Goal: Entertainment & Leisure: Consume media (video, audio)

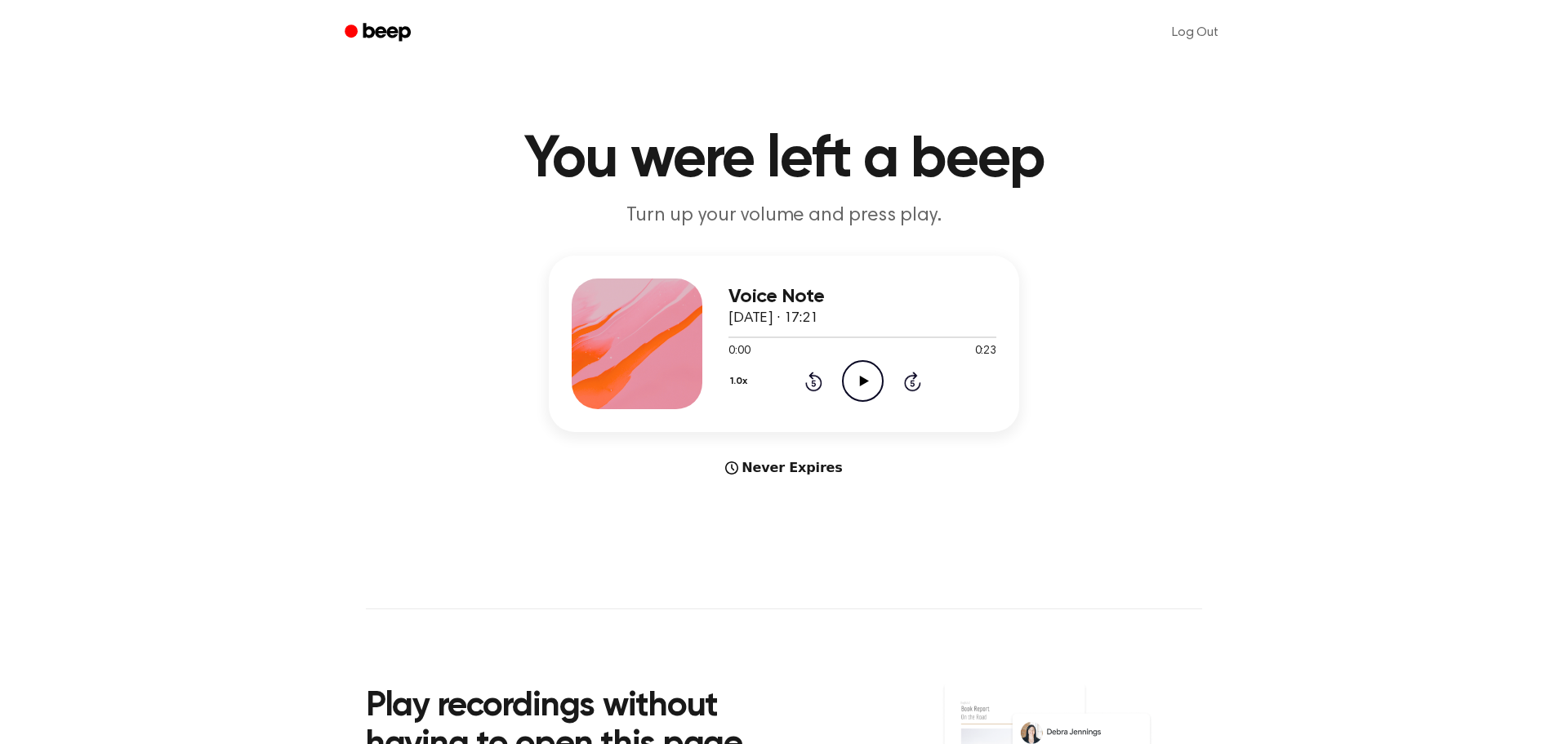
click at [873, 391] on icon "Play Audio" at bounding box center [863, 381] width 42 height 42
click at [873, 391] on icon "Pause Audio" at bounding box center [863, 381] width 42 height 42
click at [875, 385] on icon "Play Audio" at bounding box center [863, 381] width 42 height 42
click at [875, 385] on icon "Pause Audio" at bounding box center [863, 381] width 42 height 42
click at [1356, 473] on div "Voice Note [DATE] · 16:09 0:04 0:10 Your browser does not support the [object O…" at bounding box center [784, 366] width 1529 height 222
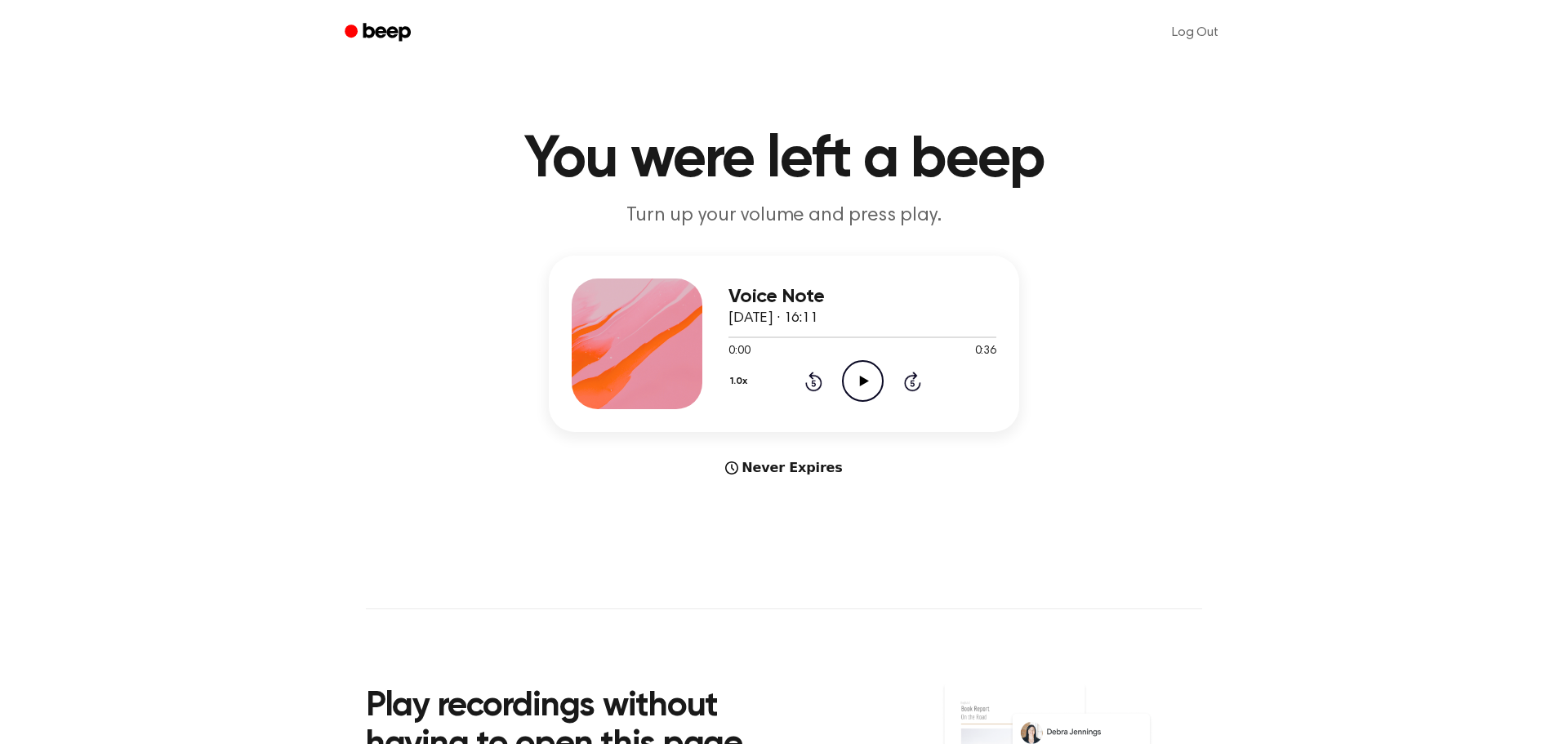
click at [874, 389] on icon "Play Audio" at bounding box center [863, 381] width 42 height 42
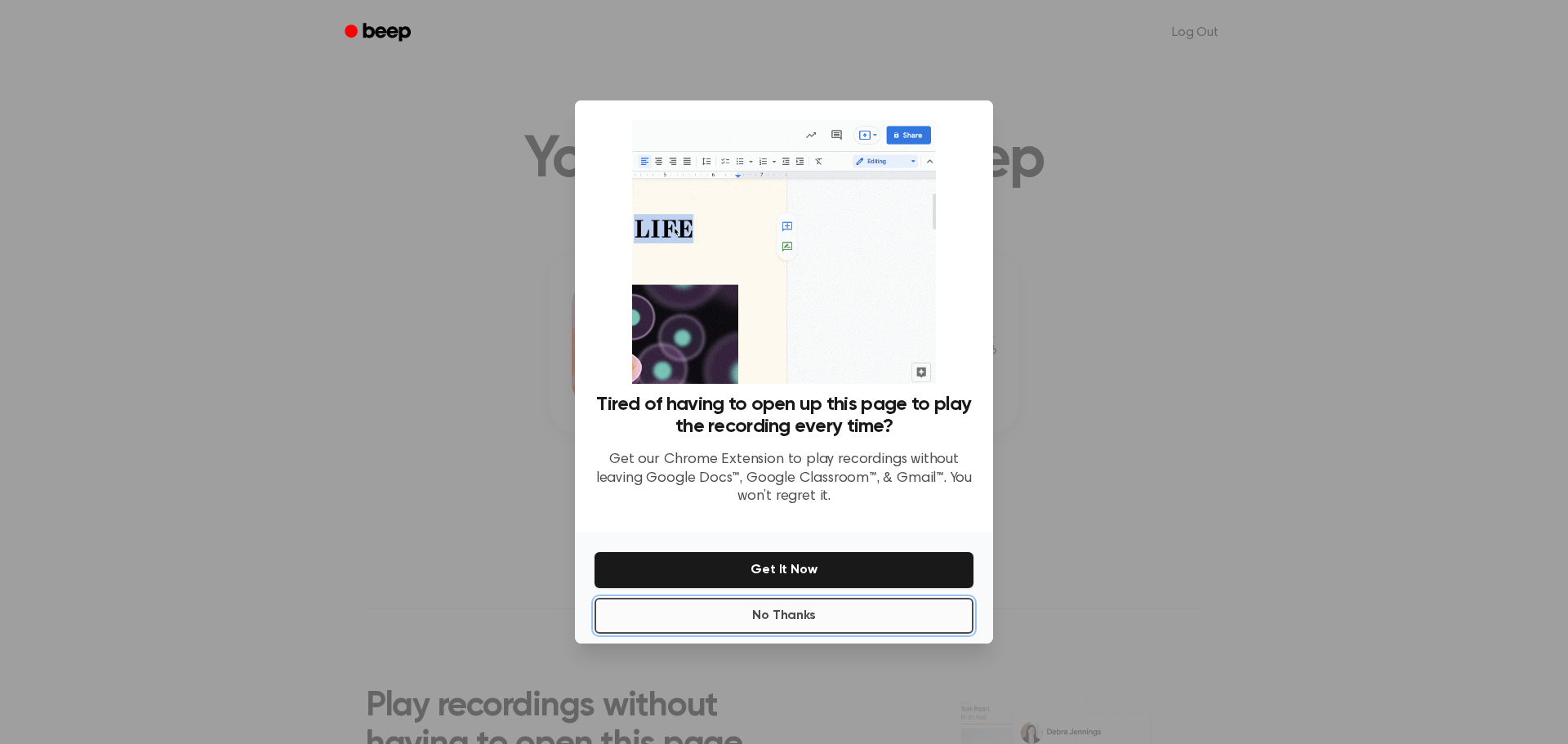
click at [816, 607] on button "No Thanks" at bounding box center [784, 615] width 379 height 36
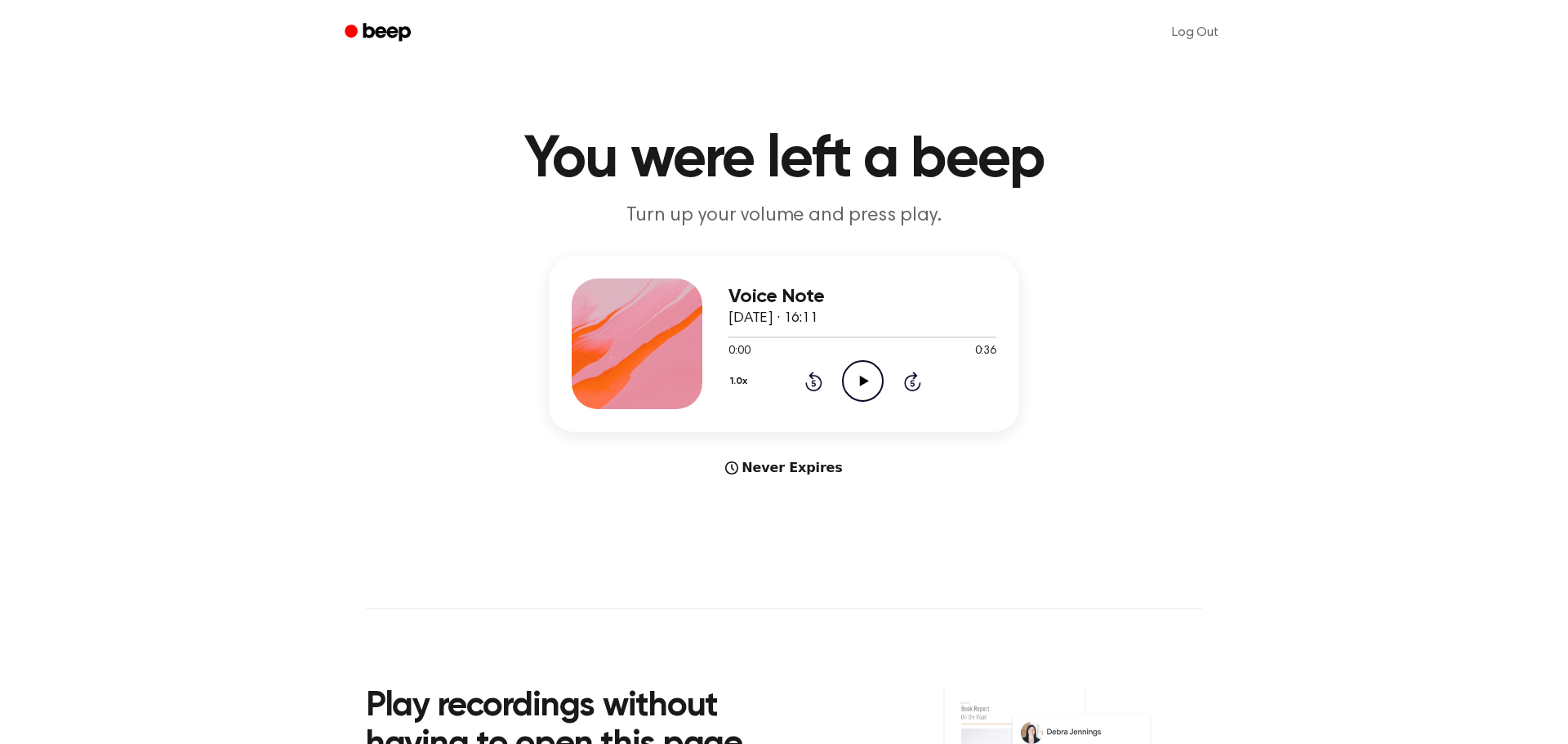
click at [852, 399] on icon "Play Audio" at bounding box center [863, 381] width 42 height 42
click at [867, 391] on icon "Pause Audio" at bounding box center [863, 381] width 42 height 42
